Goal: Transaction & Acquisition: Download file/media

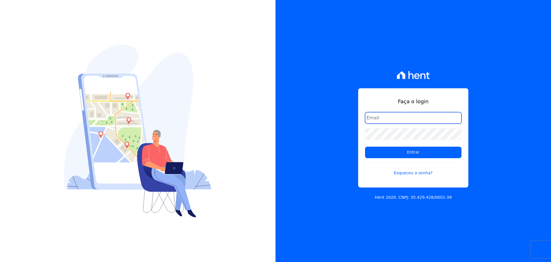
click at [384, 121] on input "email" at bounding box center [413, 117] width 96 height 11
type input "[PERSON_NAME][EMAIL_ADDRESS][DOMAIN_NAME]"
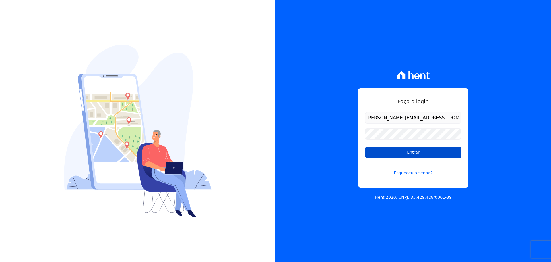
click at [404, 150] on input "Entrar" at bounding box center [413, 151] width 96 height 11
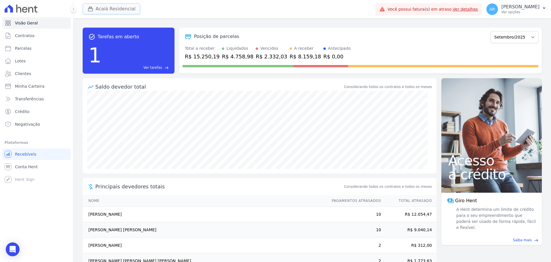
click at [128, 11] on button "Acaiá Residencial" at bounding box center [112, 8] width 58 height 11
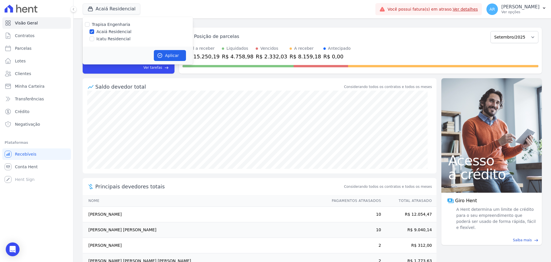
click at [110, 39] on label "Icatu Residencial" at bounding box center [113, 39] width 34 height 6
click at [94, 39] on input "Icatu Residencial" at bounding box center [92, 38] width 5 height 5
checkbox input "true"
click at [173, 61] on div "Aplicar" at bounding box center [138, 56] width 110 height 18
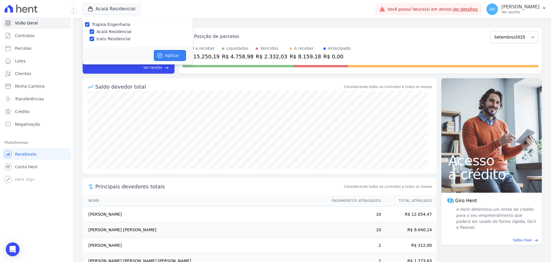
click at [178, 55] on button "Aplicar" at bounding box center [170, 55] width 32 height 11
click at [520, 11] on p "Ver opções" at bounding box center [521, 12] width 38 height 5
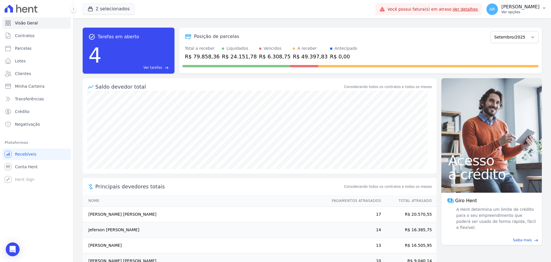
click at [513, 12] on p "Ver opções" at bounding box center [521, 12] width 38 height 5
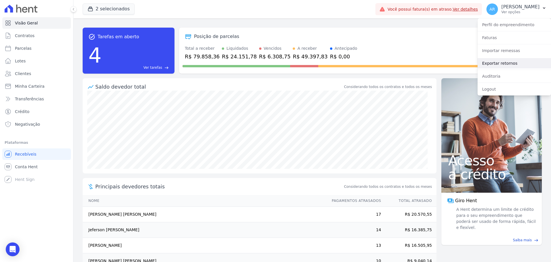
click at [500, 63] on link "Exportar retornos" at bounding box center [515, 63] width 74 height 10
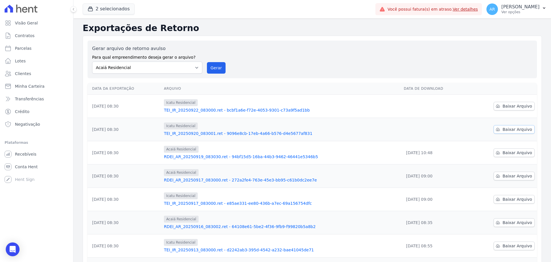
click at [505, 129] on span "Baixar Arquivo" at bounding box center [518, 129] width 30 height 6
click at [505, 107] on span "Baixar Arquivo" at bounding box center [518, 106] width 30 height 6
